Goal: Navigation & Orientation: Find specific page/section

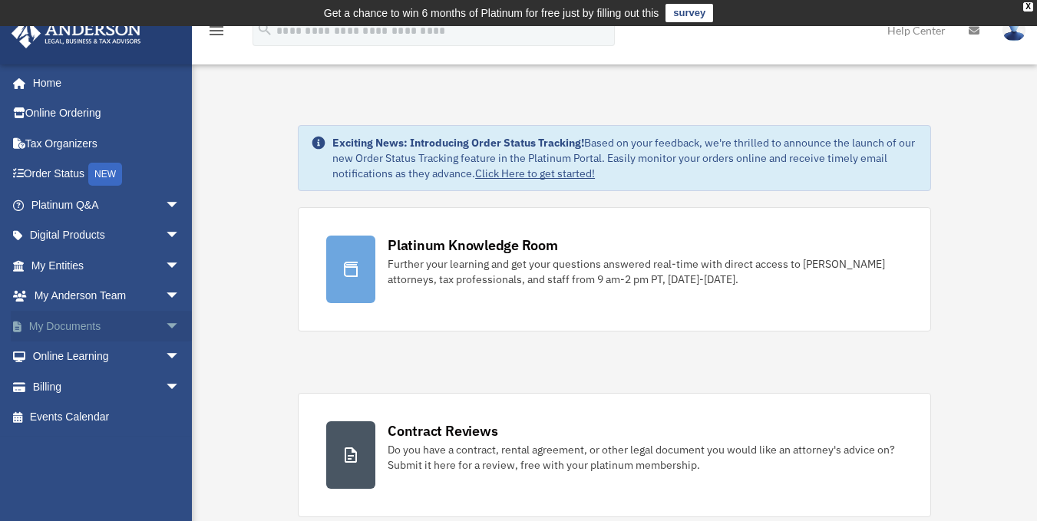
click at [87, 322] on link "My Documents arrow_drop_down" at bounding box center [107, 326] width 193 height 31
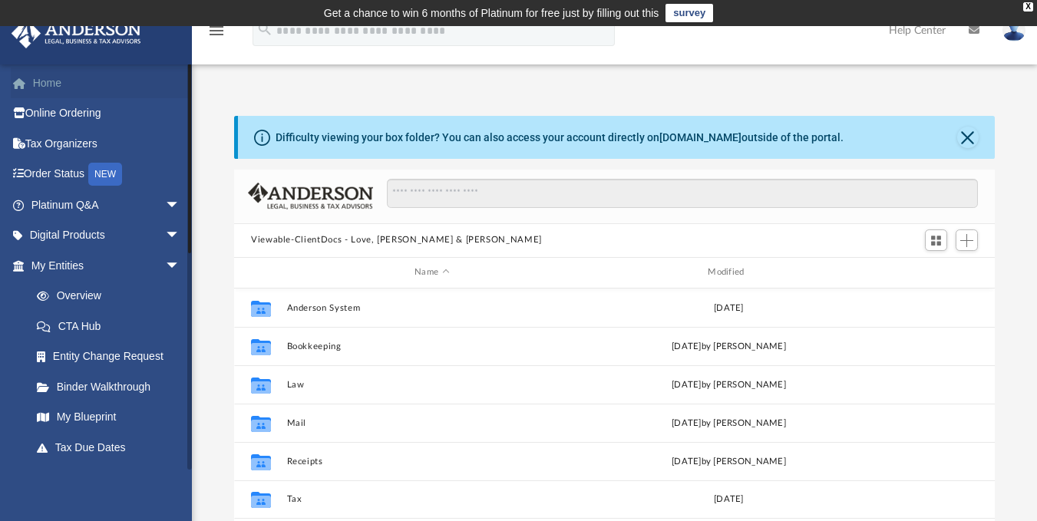
click at [41, 78] on link "Home" at bounding box center [107, 83] width 193 height 31
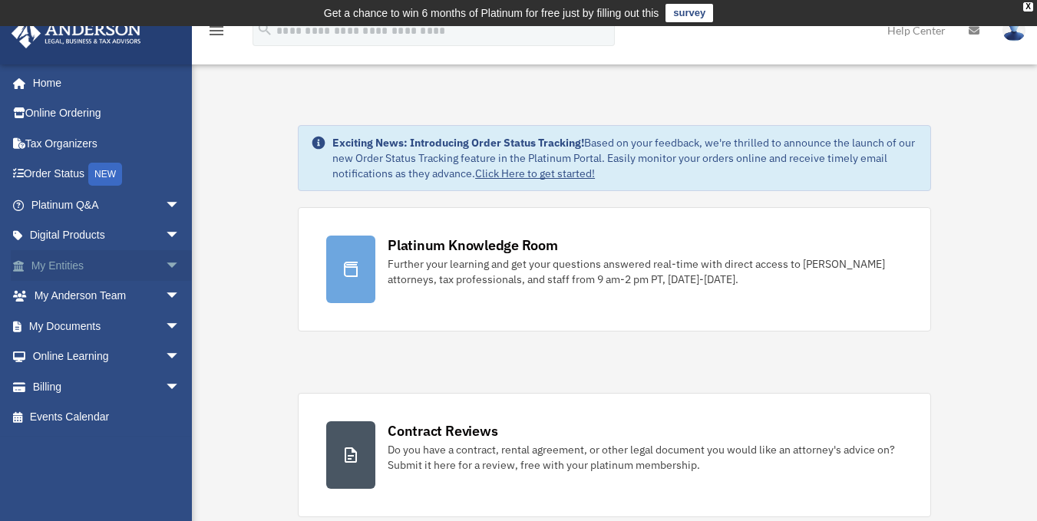
click at [165, 260] on span "arrow_drop_down" at bounding box center [180, 265] width 31 height 31
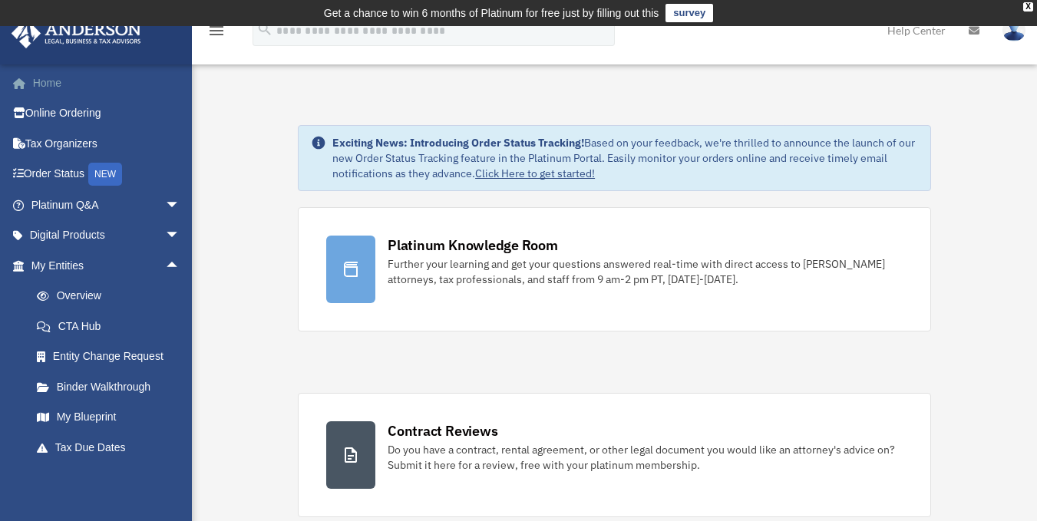
click at [49, 79] on link "Home" at bounding box center [107, 83] width 193 height 31
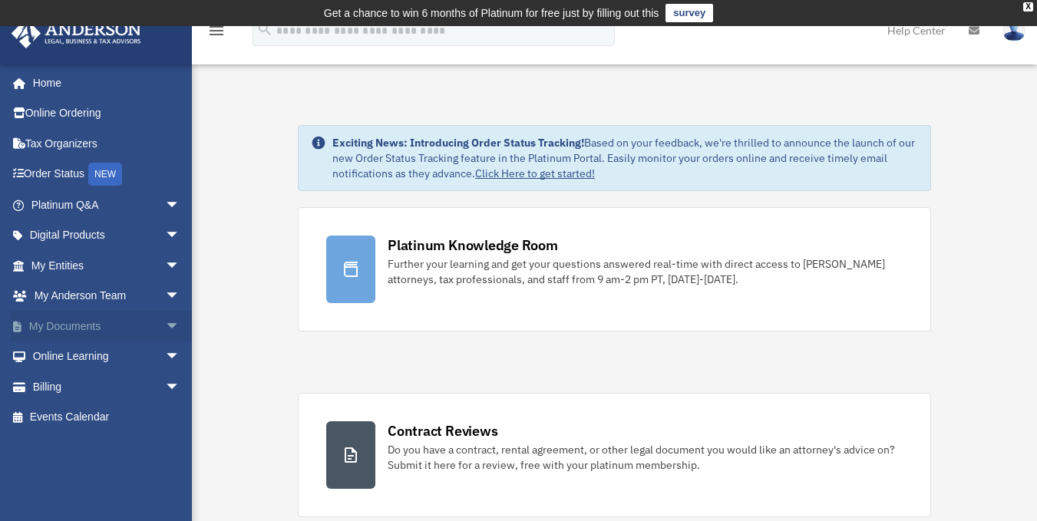
click at [46, 320] on link "My Documents arrow_drop_down" at bounding box center [107, 326] width 193 height 31
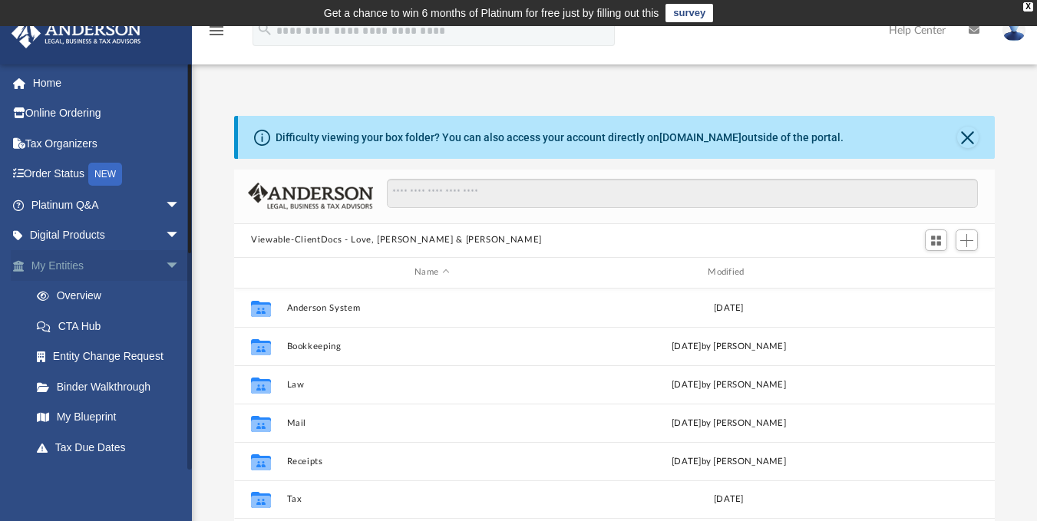
click at [54, 260] on link "My Entities arrow_drop_down" at bounding box center [107, 265] width 193 height 31
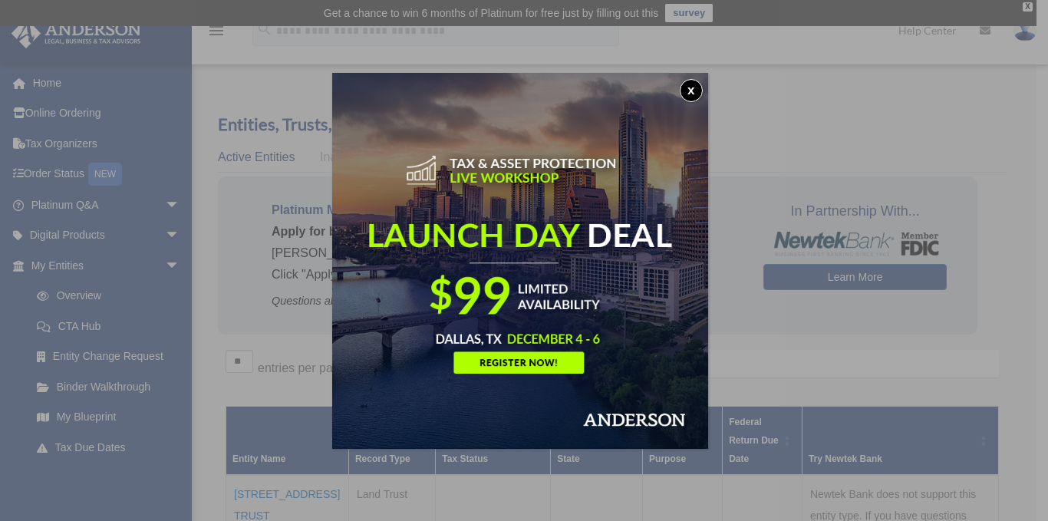
click at [696, 91] on button "x" at bounding box center [691, 90] width 23 height 23
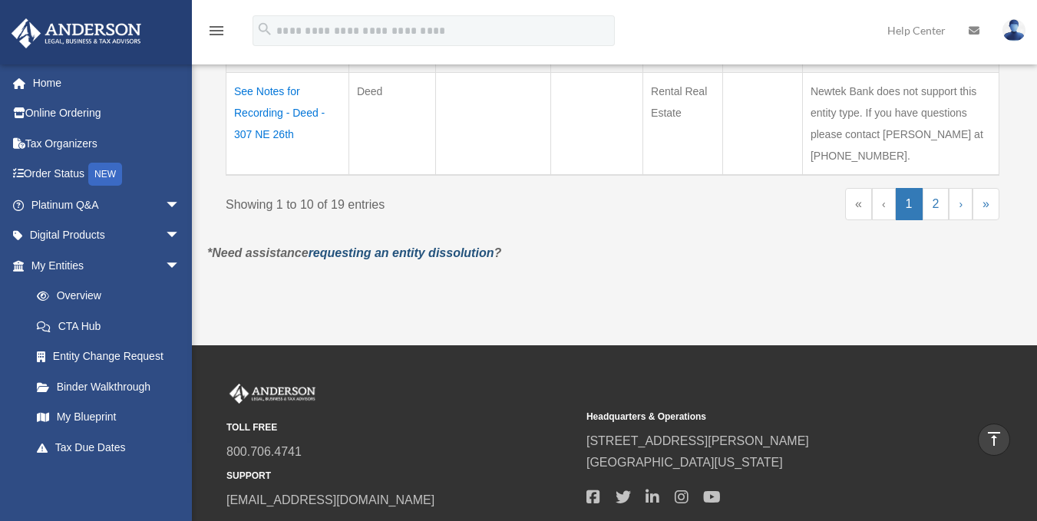
scroll to position [1305, 0]
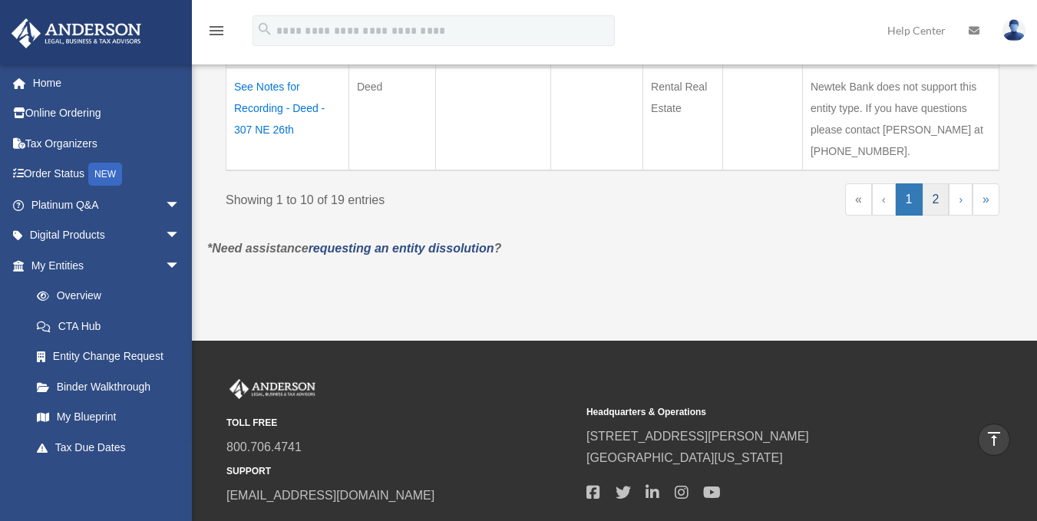
click at [928, 193] on link "2" at bounding box center [935, 199] width 27 height 32
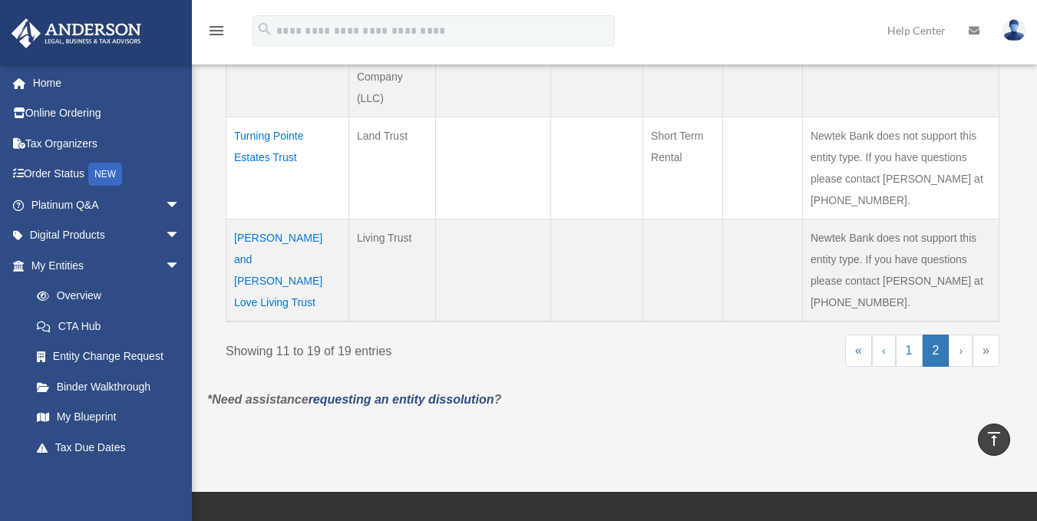
scroll to position [1074, 0]
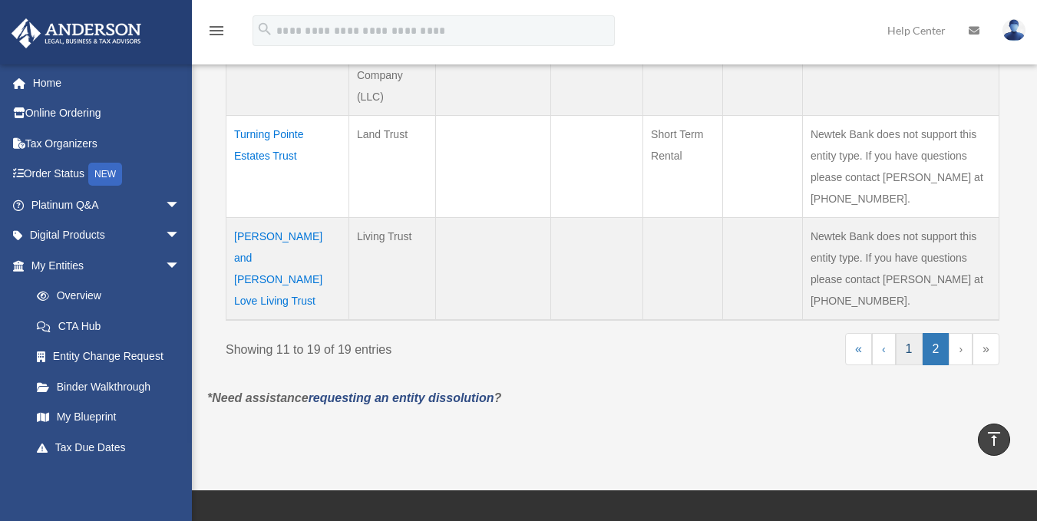
click at [912, 350] on link "1" at bounding box center [909, 349] width 27 height 32
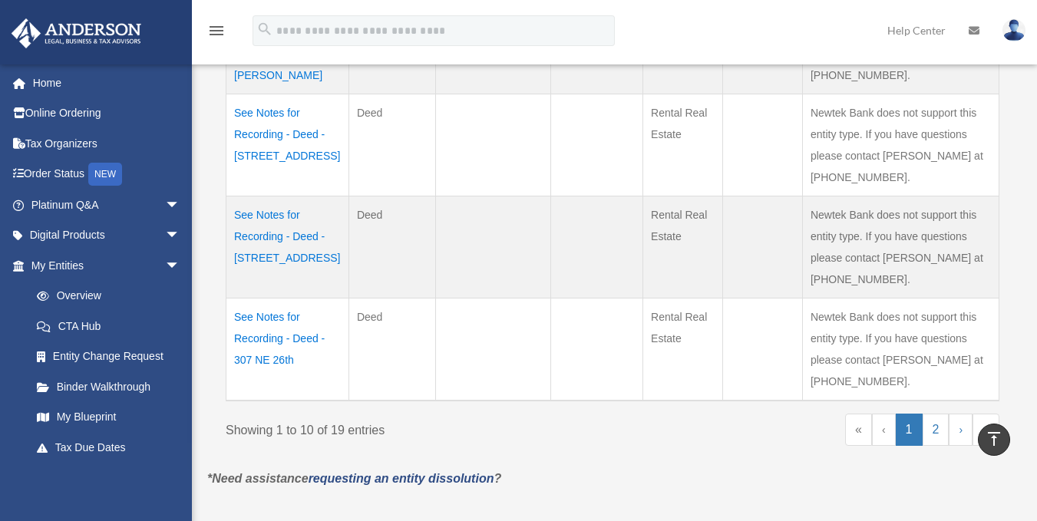
click at [295, 134] on td "See Notes for Recording - Deed - 2106 NW Fort Sill Boulevard" at bounding box center [287, 145] width 123 height 102
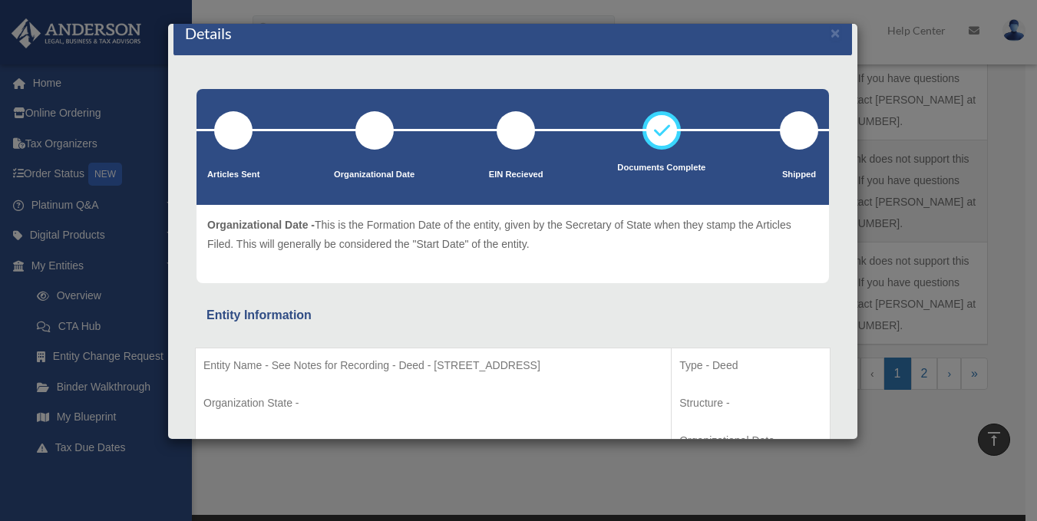
scroll to position [0, 0]
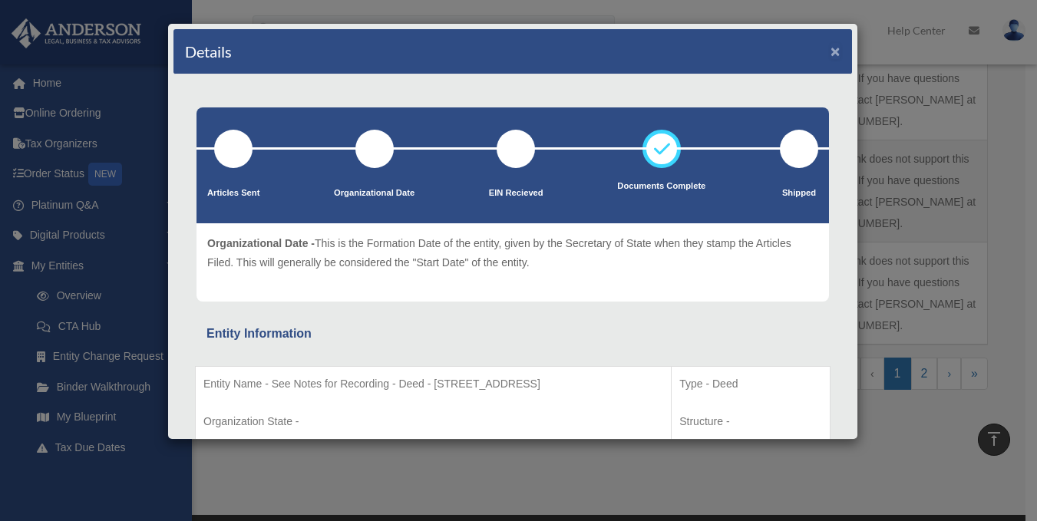
click at [830, 48] on button "×" at bounding box center [835, 51] width 10 height 16
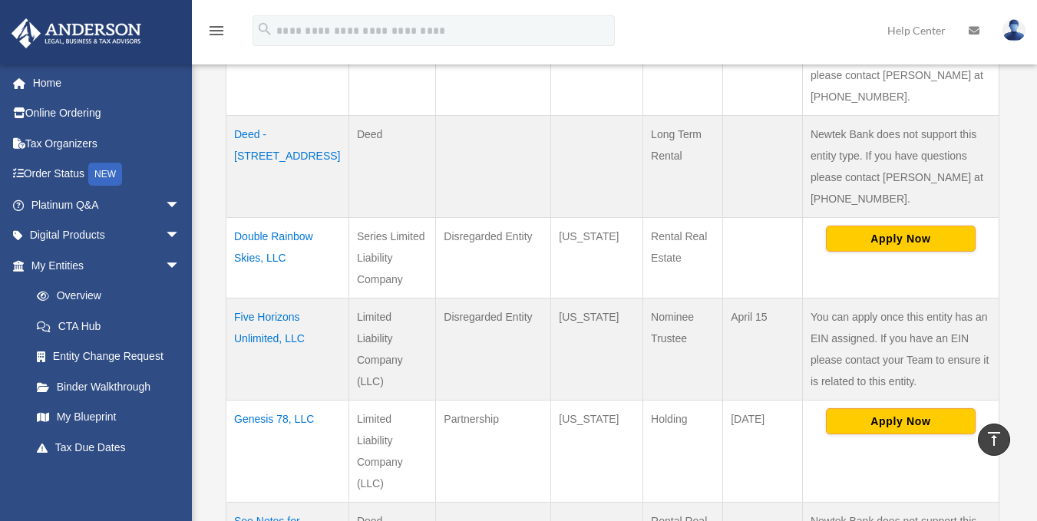
scroll to position [537, 0]
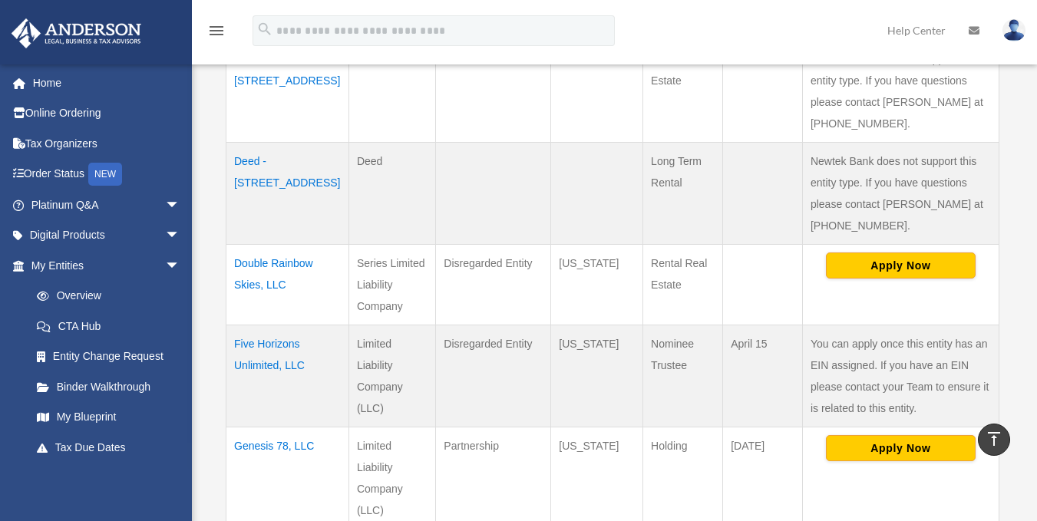
click at [251, 279] on td "Double Rainbow Skies, LLC" at bounding box center [287, 285] width 123 height 81
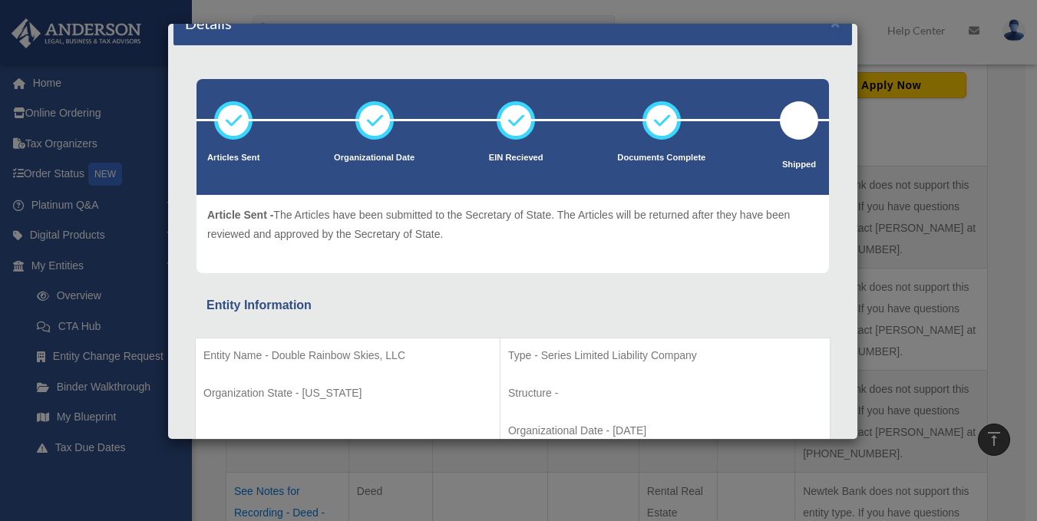
scroll to position [0, 0]
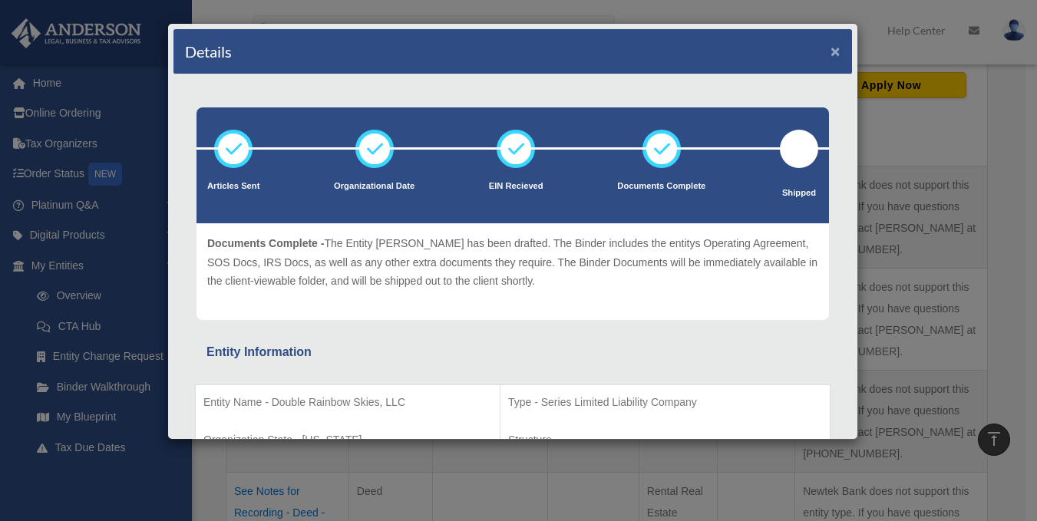
click at [830, 48] on button "×" at bounding box center [835, 51] width 10 height 16
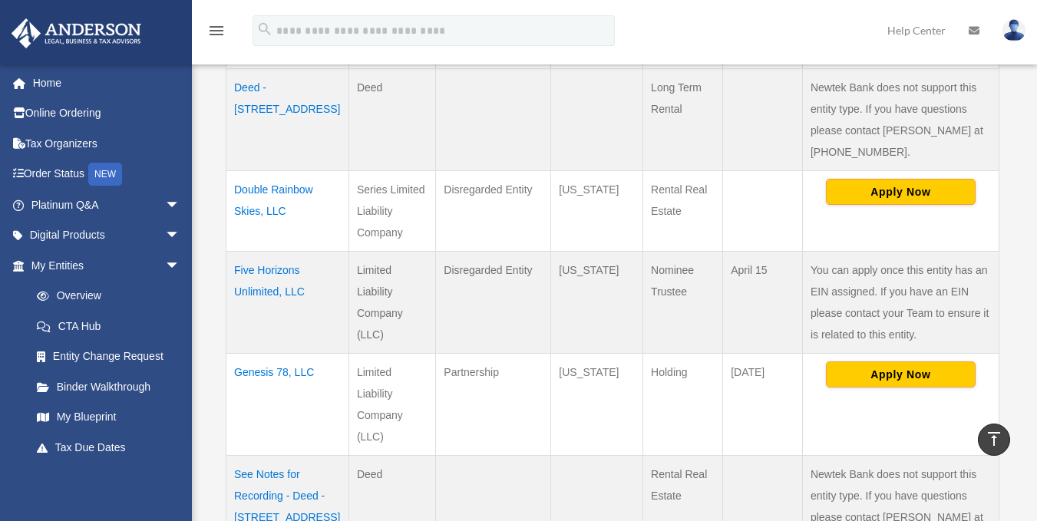
scroll to position [537, 0]
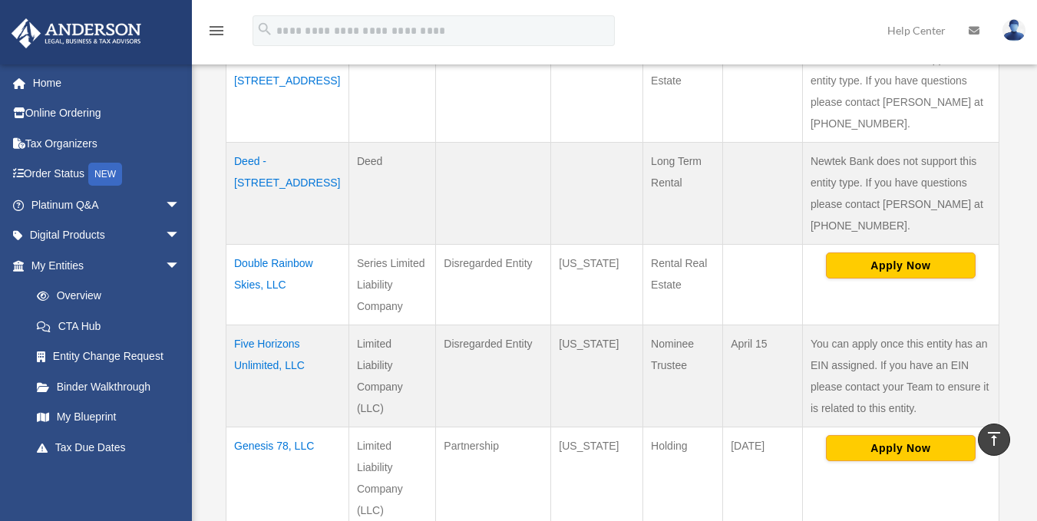
click at [259, 282] on td "Double Rainbow Skies, LLC" at bounding box center [287, 285] width 123 height 81
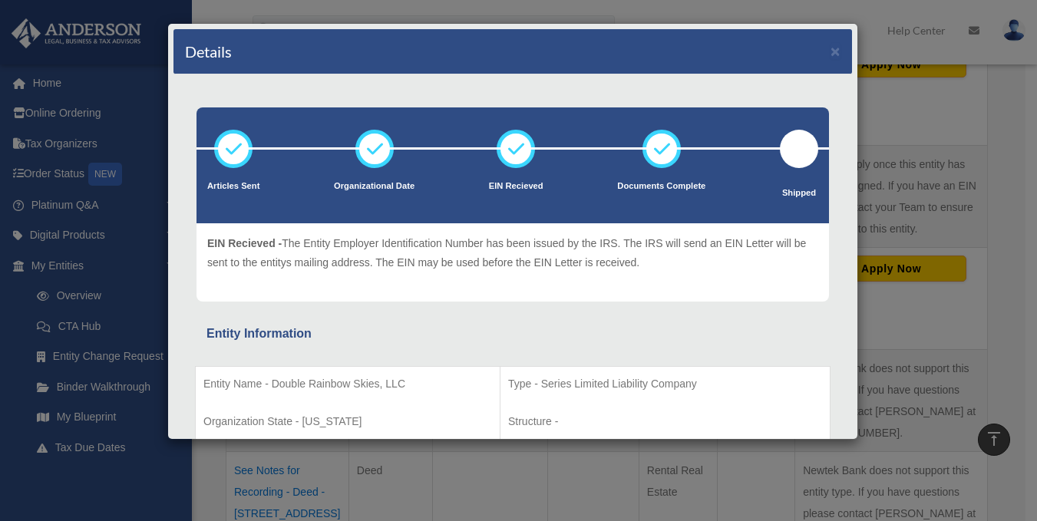
scroll to position [614, 0]
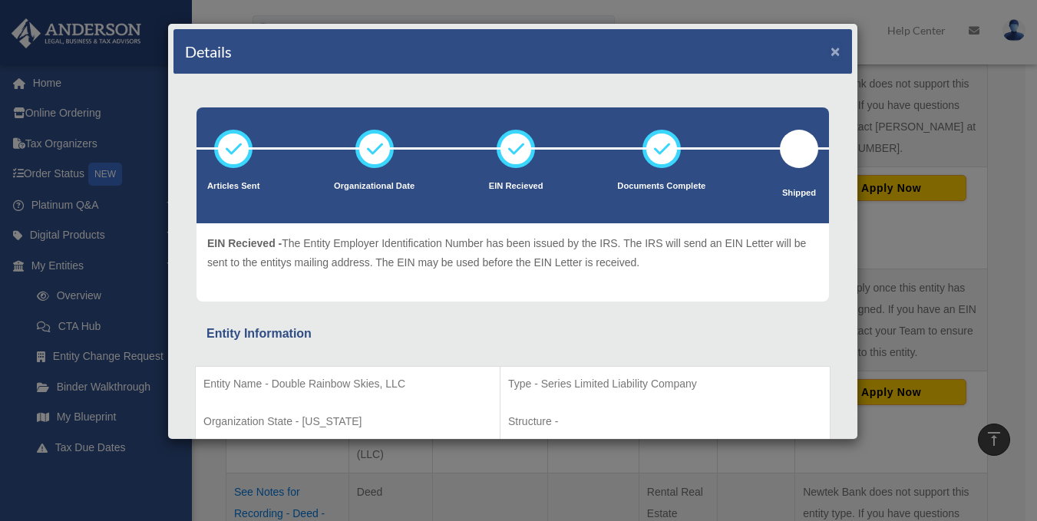
click at [830, 48] on button "×" at bounding box center [835, 51] width 10 height 16
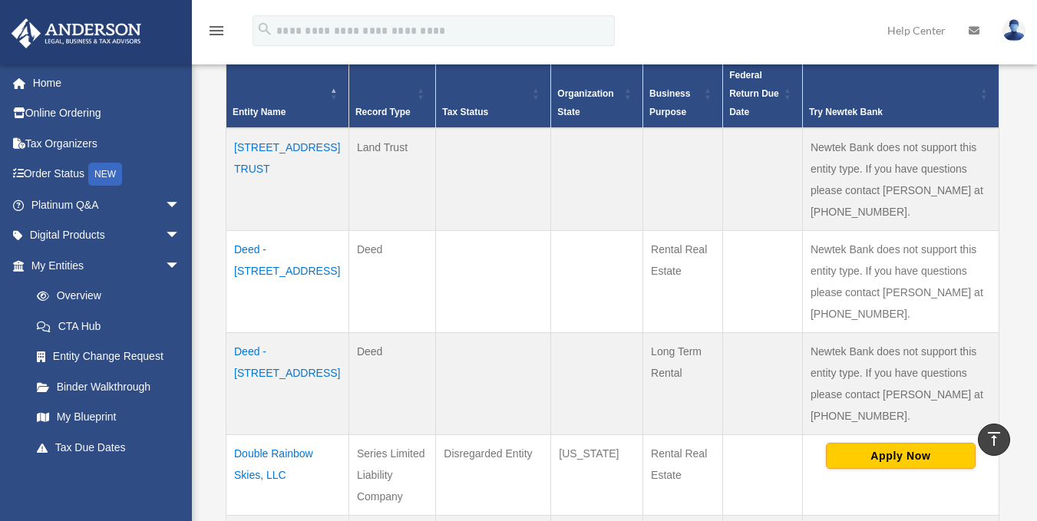
scroll to position [230, 0]
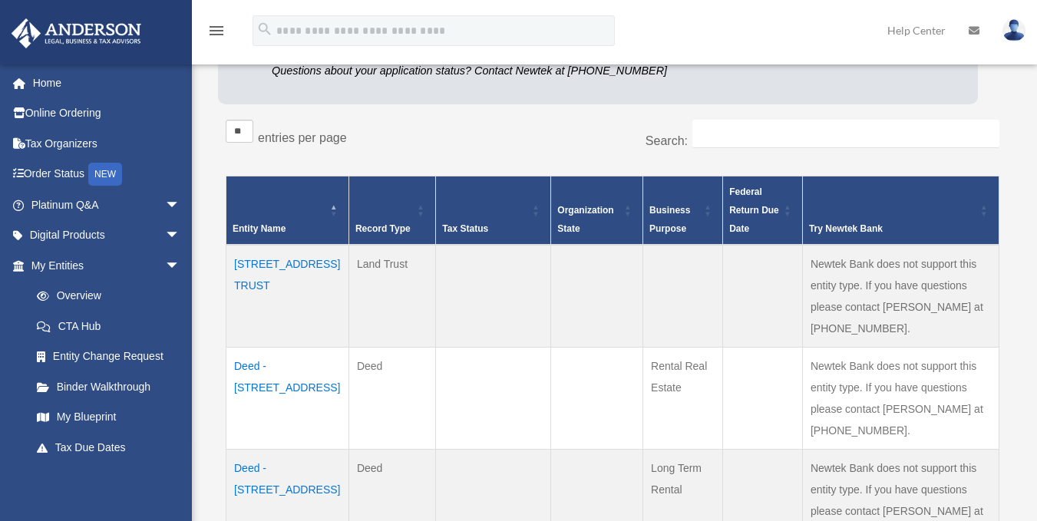
click at [1014, 30] on img at bounding box center [1013, 30] width 23 height 22
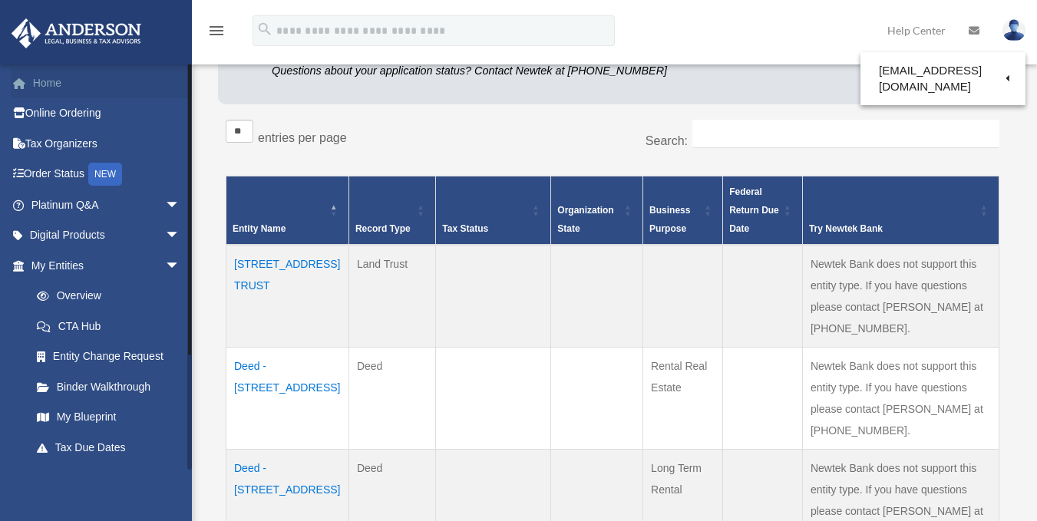
click at [46, 82] on link "Home" at bounding box center [107, 83] width 193 height 31
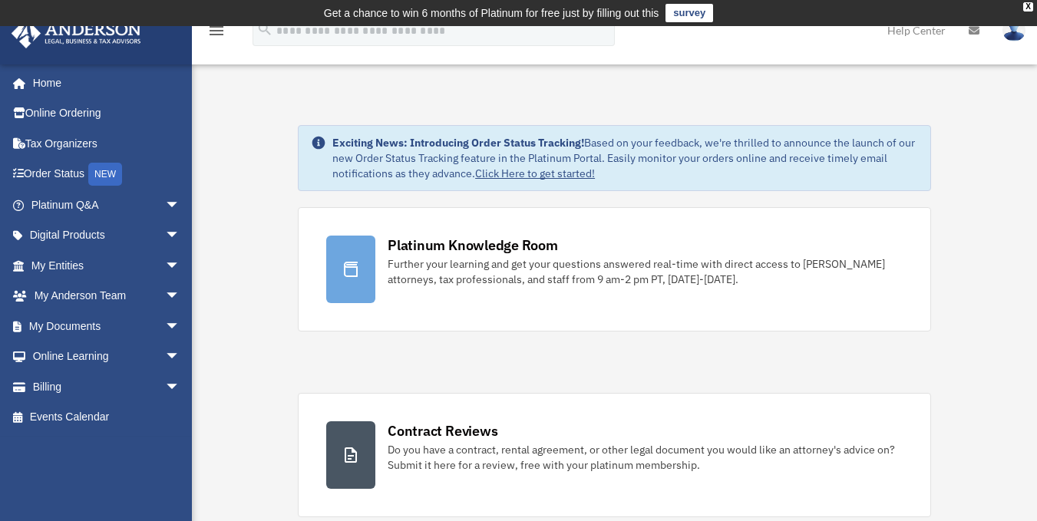
click at [1012, 31] on img at bounding box center [1013, 30] width 23 height 22
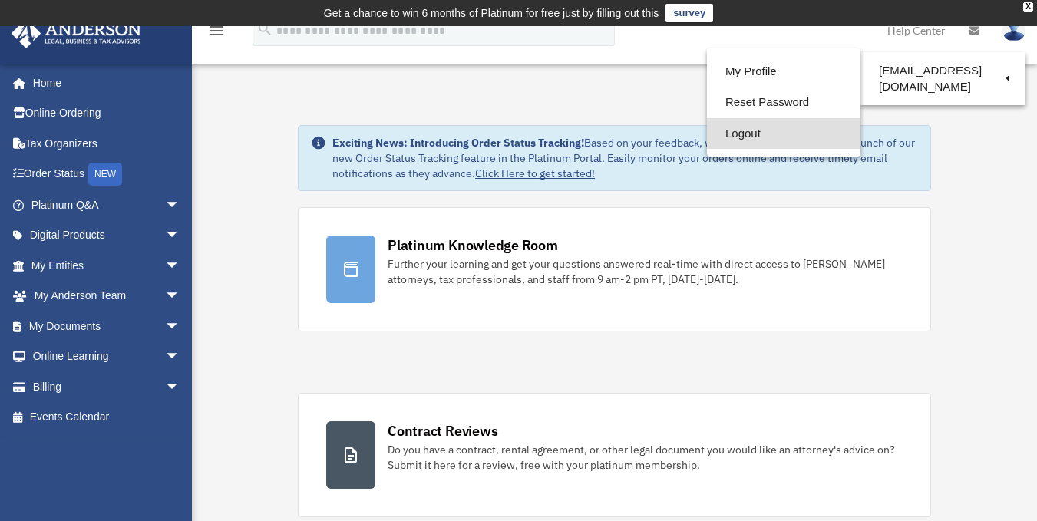
click at [744, 132] on link "Logout" at bounding box center [783, 133] width 153 height 31
